Goal: Information Seeking & Learning: Learn about a topic

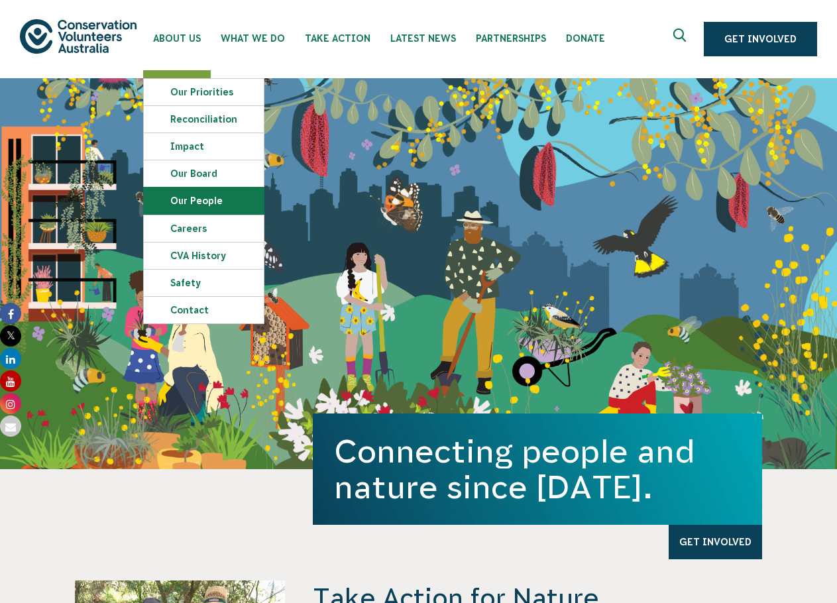
click at [192, 198] on link "Our People" at bounding box center [204, 201] width 120 height 27
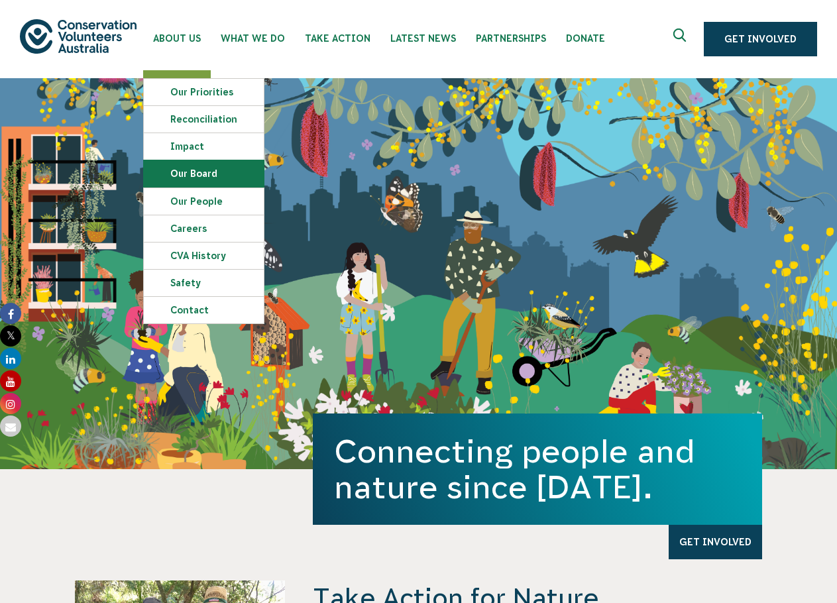
click at [194, 180] on link "Our Board" at bounding box center [204, 173] width 120 height 27
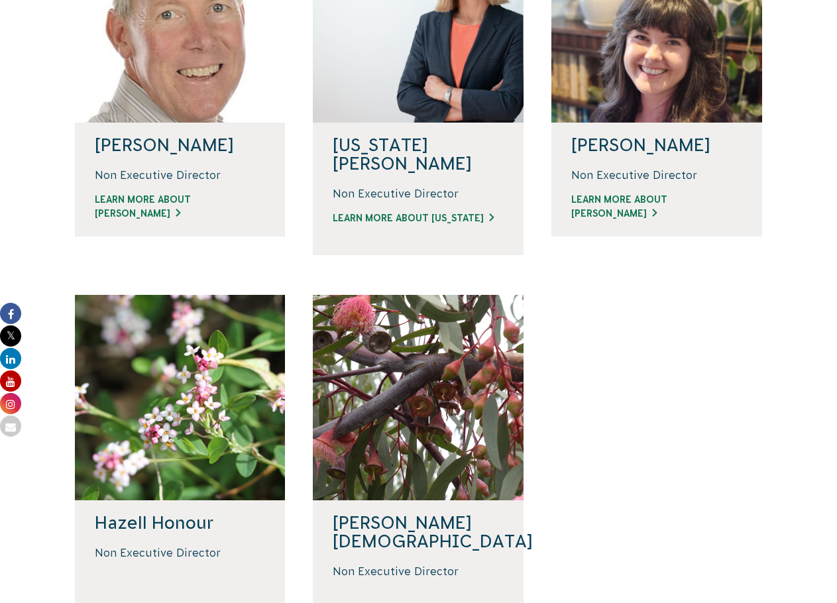
scroll to position [530, 0]
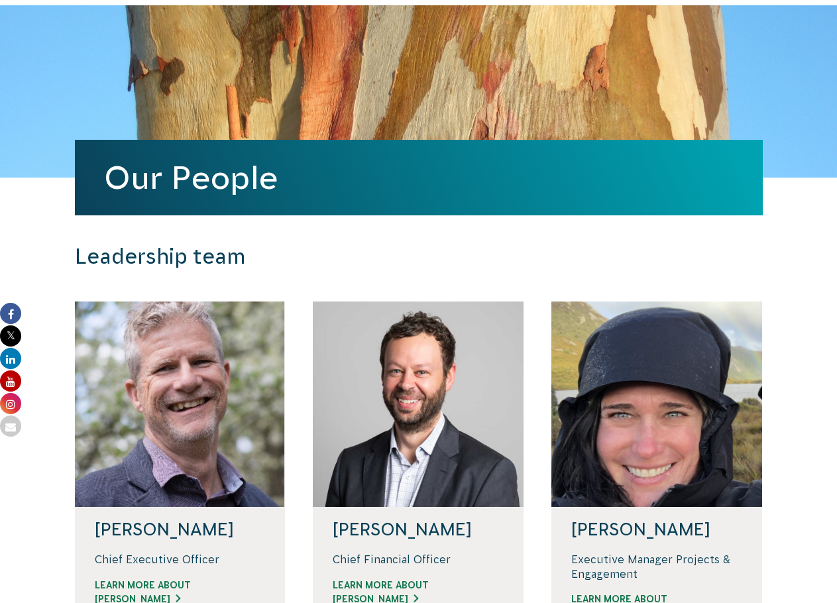
scroll to position [199, 0]
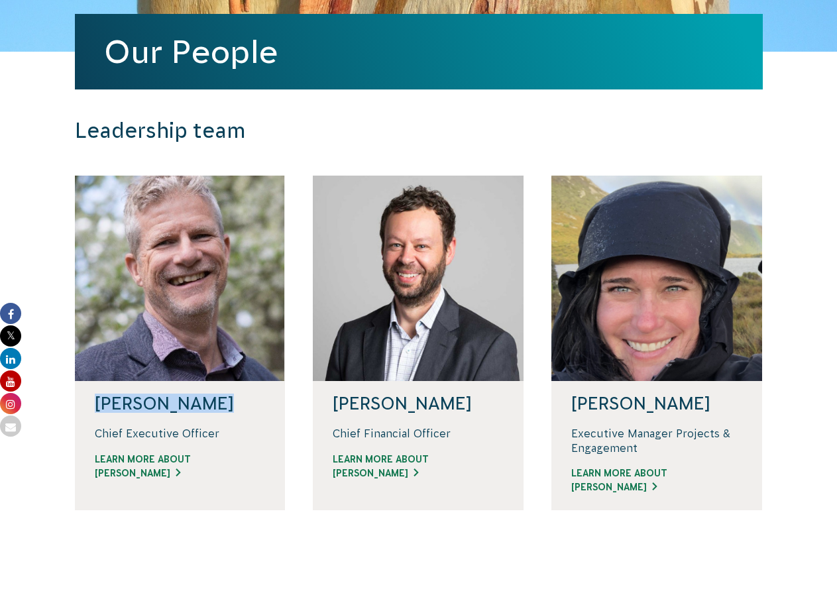
drag, startPoint x: 225, startPoint y: 400, endPoint x: 93, endPoint y: 400, distance: 132.6
click at [93, 400] on div "[PERSON_NAME]" at bounding box center [180, 403] width 211 height 45
copy h4 "[PERSON_NAME]"
drag, startPoint x: 456, startPoint y: 408, endPoint x: 326, endPoint y: 408, distance: 130.0
click at [326, 408] on div "[PERSON_NAME]" at bounding box center [418, 403] width 211 height 45
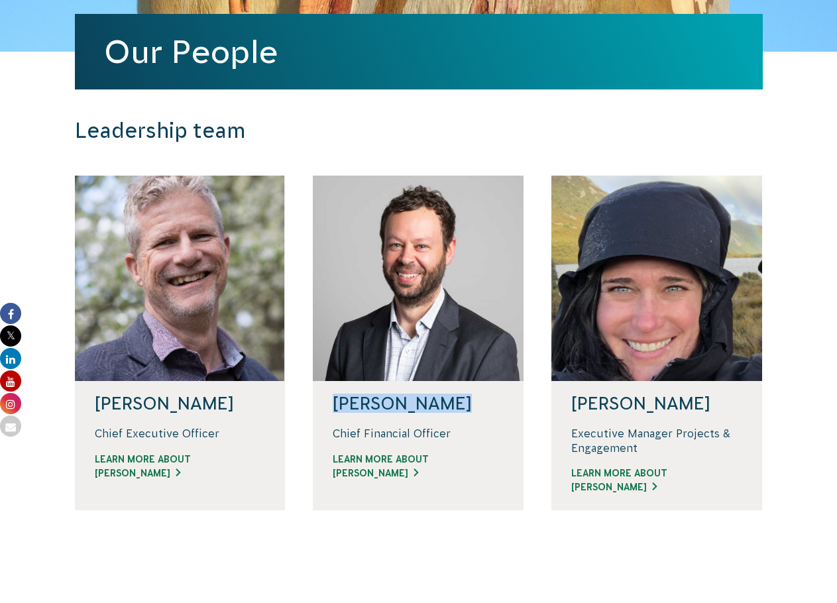
copy h4 "[PERSON_NAME]"
drag, startPoint x: 716, startPoint y: 408, endPoint x: 576, endPoint y: 403, distance: 140.6
click at [576, 403] on h4 "[PERSON_NAME]" at bounding box center [657, 404] width 171 height 19
copy h4 "[PERSON_NAME]"
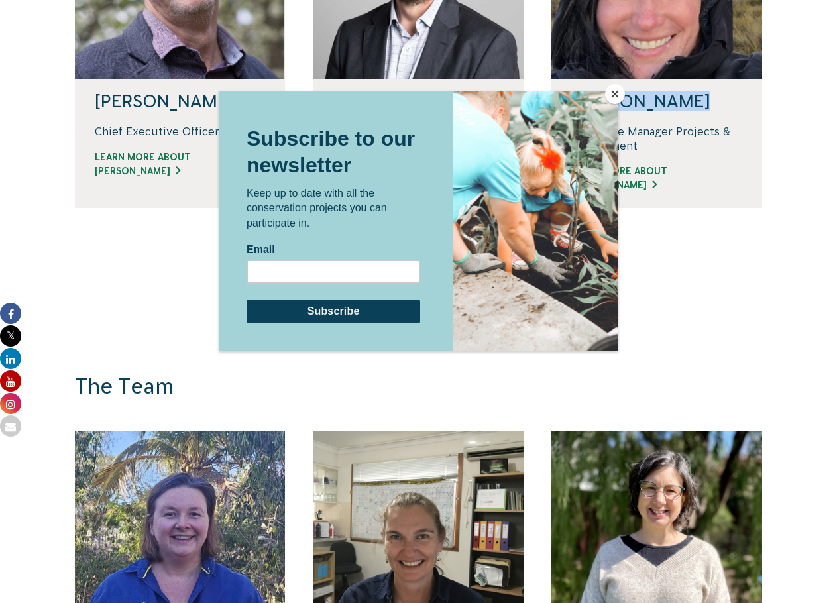
scroll to position [398, 0]
